Goal: Navigation & Orientation: Find specific page/section

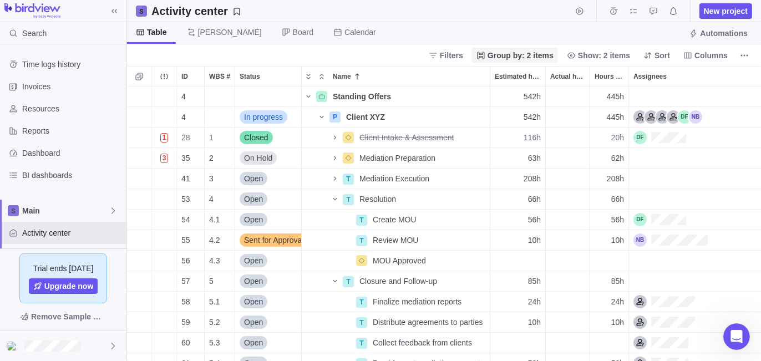
scroll to position [267, 626]
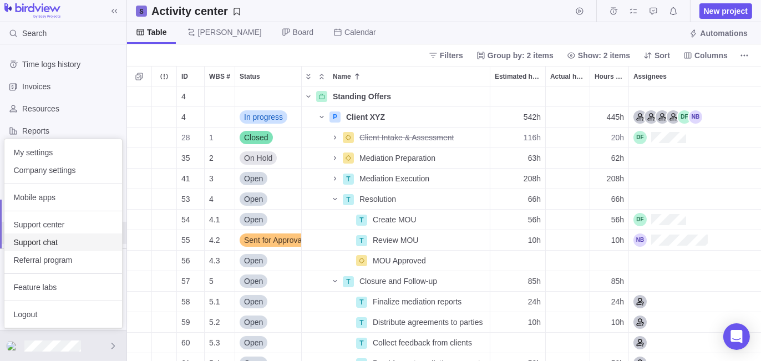
scroll to position [267, 626]
click at [70, 169] on span "Company settings" at bounding box center [63, 170] width 100 height 11
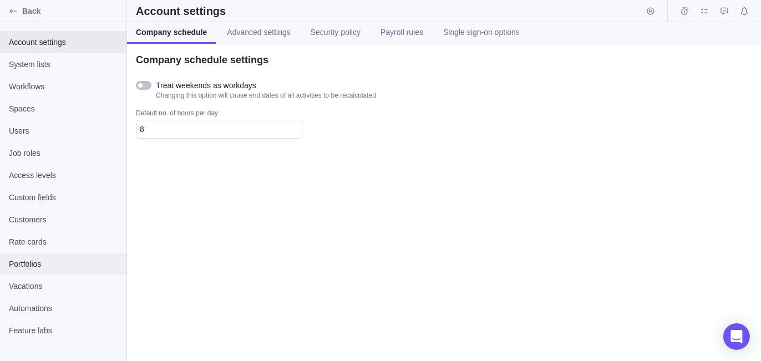
click at [57, 262] on span "Portfolios" at bounding box center [63, 264] width 109 height 11
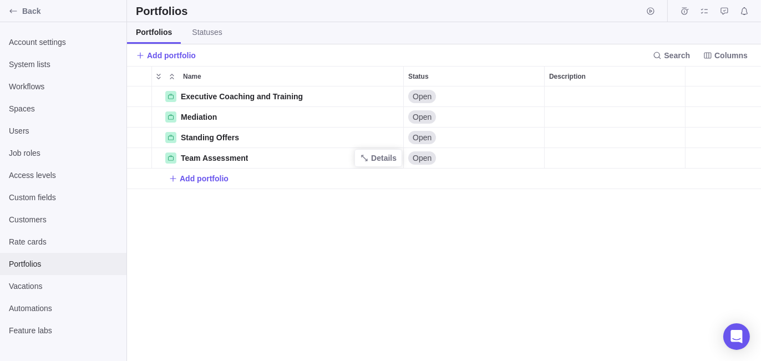
scroll to position [267, 626]
